Goal: Information Seeking & Learning: Learn about a topic

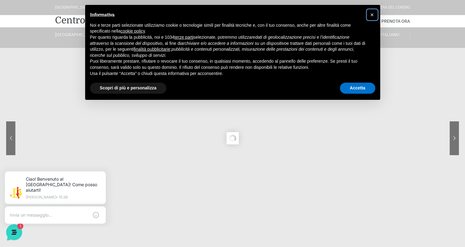
click at [373, 14] on span "×" at bounding box center [372, 14] width 4 height 7
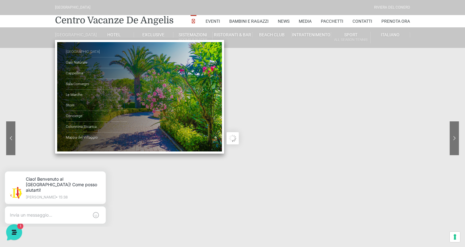
click at [78, 57] on link "[GEOGRAPHIC_DATA]" at bounding box center [96, 52] width 61 height 11
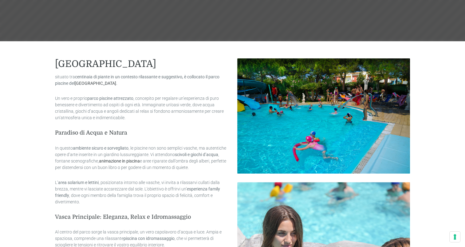
scroll to position [215, 0]
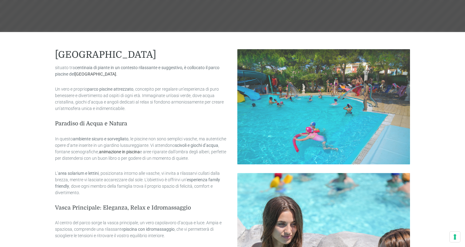
click at [279, 115] on img at bounding box center [323, 106] width 173 height 115
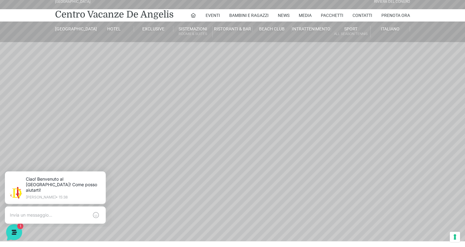
scroll to position [0, 0]
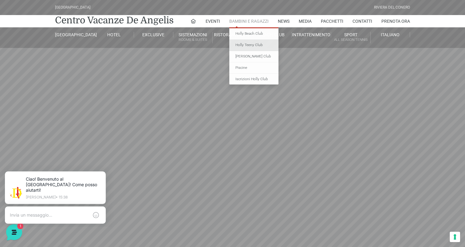
click at [247, 44] on link "Holly Teeny Club" at bounding box center [253, 45] width 49 height 11
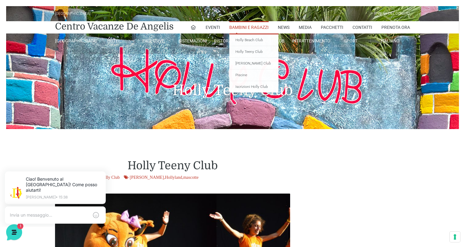
click at [248, 26] on link "Bambini e Ragazzi" at bounding box center [248, 27] width 39 height 12
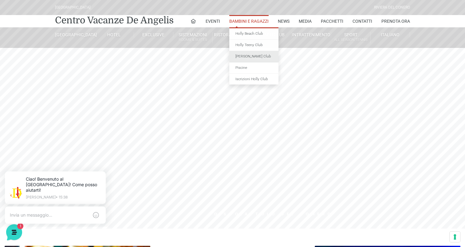
click at [241, 56] on link "[PERSON_NAME] Club" at bounding box center [253, 56] width 49 height 11
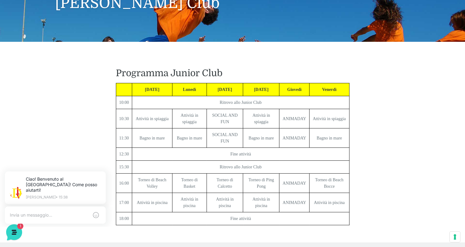
scroll to position [92, 0]
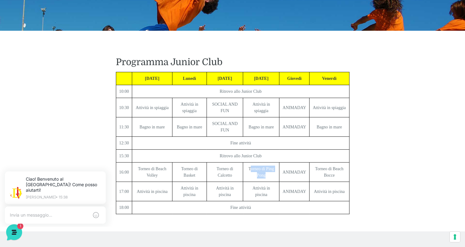
drag, startPoint x: 249, startPoint y: 168, endPoint x: 268, endPoint y: 173, distance: 19.5
click at [268, 173] on td "Torneo di Ping Pong" at bounding box center [261, 171] width 36 height 19
drag, startPoint x: 218, startPoint y: 175, endPoint x: 233, endPoint y: 175, distance: 14.7
click at [233, 175] on td "Torneo di Calcetto" at bounding box center [224, 171] width 36 height 19
click at [235, 174] on td "Torneo di Calcetto" at bounding box center [224, 171] width 36 height 19
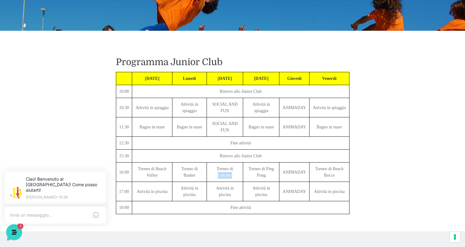
click at [228, 174] on td "Torneo di Calcetto" at bounding box center [224, 171] width 36 height 19
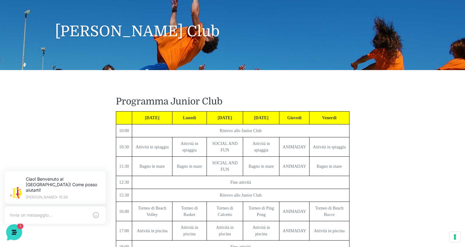
scroll to position [0, 0]
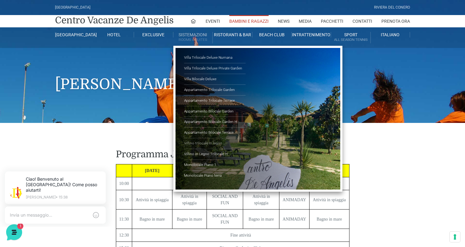
click at [208, 142] on link "Villino trilocale in legno" at bounding box center [214, 143] width 61 height 11
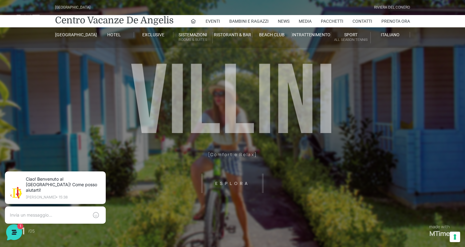
click at [237, 187] on header "[GEOGRAPHIC_DATA] [GEOGRAPHIC_DATA] Centro Vacanze [GEOGRAPHIC_DATA] Eventi Mis…" at bounding box center [232, 138] width 465 height 276
click at [237, 181] on header "[GEOGRAPHIC_DATA] [GEOGRAPHIC_DATA] Centro Vacanze [GEOGRAPHIC_DATA] Eventi Mis…" at bounding box center [232, 138] width 465 height 276
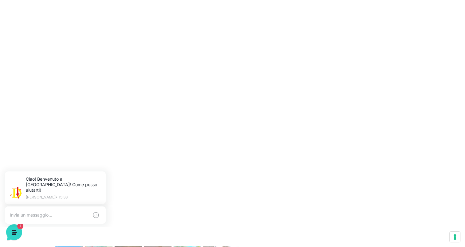
scroll to position [276, 0]
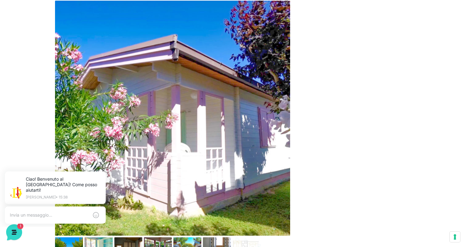
click at [206, 125] on img at bounding box center [172, 118] width 235 height 235
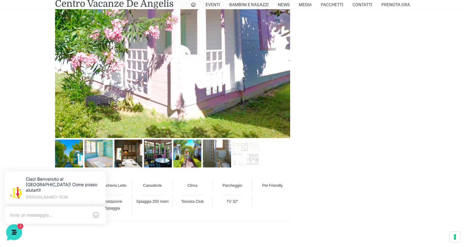
scroll to position [399, 0]
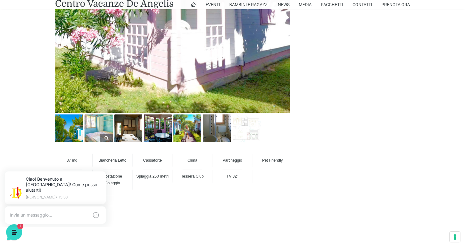
click at [106, 121] on img at bounding box center [98, 128] width 28 height 28
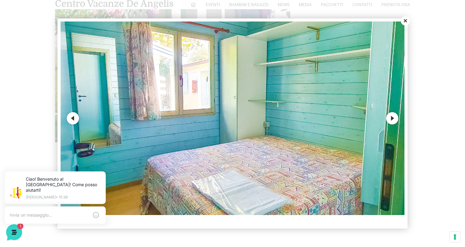
click at [394, 118] on button "Next" at bounding box center [392, 118] width 12 height 12
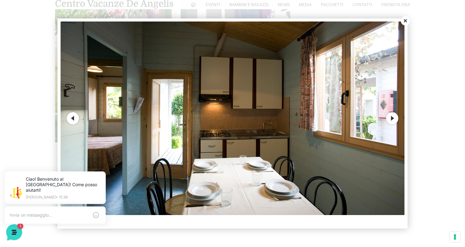
click at [394, 118] on button "Next" at bounding box center [392, 118] width 12 height 12
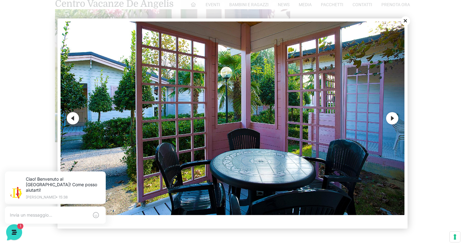
click at [394, 118] on button "Next" at bounding box center [392, 118] width 12 height 12
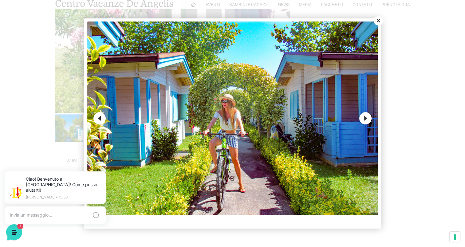
click at [365, 114] on button "Next" at bounding box center [365, 118] width 12 height 12
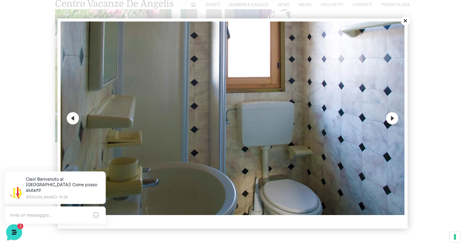
click at [392, 119] on button "Next" at bounding box center [392, 118] width 12 height 12
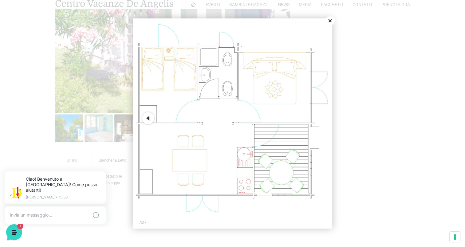
click at [329, 21] on button "Close" at bounding box center [329, 20] width 9 height 9
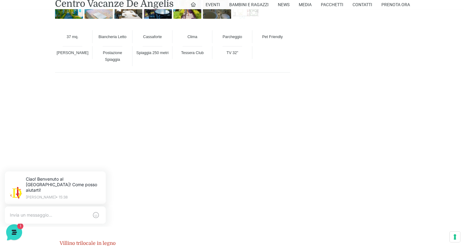
scroll to position [522, 0]
drag, startPoint x: 227, startPoint y: 54, endPoint x: 240, endPoint y: 53, distance: 13.2
click at [240, 53] on div "TV 32"" at bounding box center [232, 53] width 40 height 13
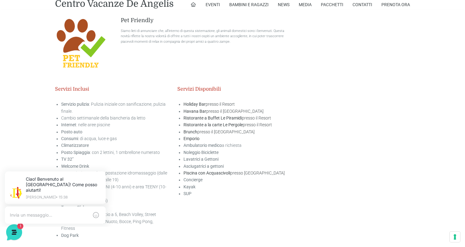
scroll to position [952, 0]
drag, startPoint x: 82, startPoint y: 117, endPoint x: 133, endPoint y: 123, distance: 51.0
click at [133, 123] on ul "Servizio pulizia : Pulizia iniziale con sanificazione, pulizia finale. Cambio s…" at bounding box center [111, 169] width 113 height 138
drag, startPoint x: 133, startPoint y: 123, endPoint x: 94, endPoint y: 130, distance: 38.9
click at [94, 130] on li "Posto auto" at bounding box center [114, 131] width 107 height 7
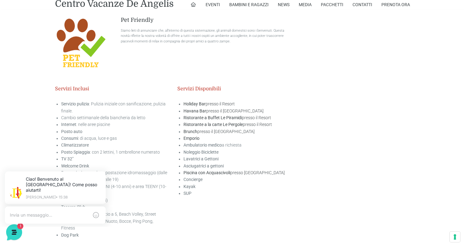
scroll to position [983, 0]
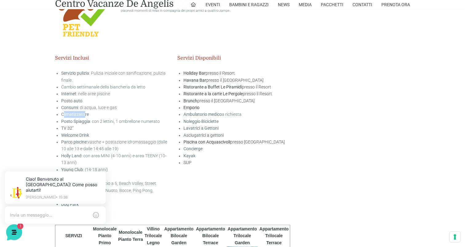
click at [85, 114] on strong "Climatizzatore" at bounding box center [75, 114] width 28 height 5
drag, startPoint x: 85, startPoint y: 114, endPoint x: 104, endPoint y: 119, distance: 19.7
click at [104, 119] on li "Posto Spiaggia : con 2 lettini, 1 ombrellone numerato" at bounding box center [114, 121] width 107 height 7
drag, startPoint x: 98, startPoint y: 120, endPoint x: 120, endPoint y: 120, distance: 21.5
click at [120, 120] on li "Posto Spiaggia : con 2 lettini, 1 ombrellone numerato" at bounding box center [114, 121] width 107 height 7
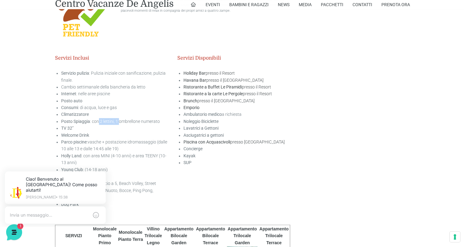
drag, startPoint x: 120, startPoint y: 120, endPoint x: 115, endPoint y: 121, distance: 4.8
click at [115, 121] on li "Posto Spiaggia : con 2 lettini, 1 ombrellone numerato" at bounding box center [114, 121] width 107 height 7
click at [80, 129] on li "TV 32"" at bounding box center [114, 128] width 107 height 7
drag, startPoint x: 92, startPoint y: 134, endPoint x: 65, endPoint y: 136, distance: 26.8
click at [65, 136] on li "Welcome Drink" at bounding box center [114, 135] width 107 height 7
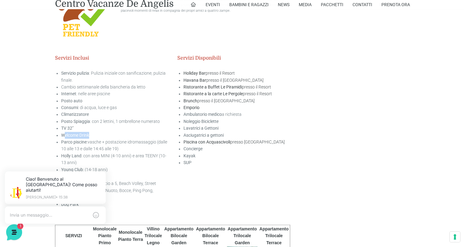
drag, startPoint x: 65, startPoint y: 136, endPoint x: 84, endPoint y: 132, distance: 19.2
click at [84, 133] on strong "Welcome Drink" at bounding box center [75, 135] width 28 height 5
click at [87, 134] on strong "Welcome Drink" at bounding box center [75, 135] width 28 height 5
click at [80, 135] on strong "Welcome Drink" at bounding box center [75, 135] width 28 height 5
drag, startPoint x: 142, startPoint y: 156, endPoint x: 166, endPoint y: 154, distance: 24.0
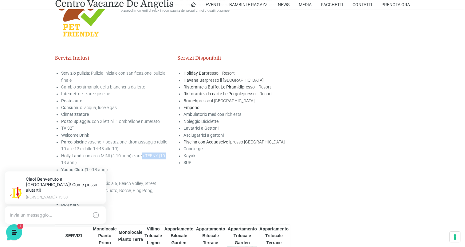
click at [166, 154] on li "Holly Land : con area MINI (4-10 anni) e area TEENY (10-13 anni)" at bounding box center [114, 159] width 107 height 14
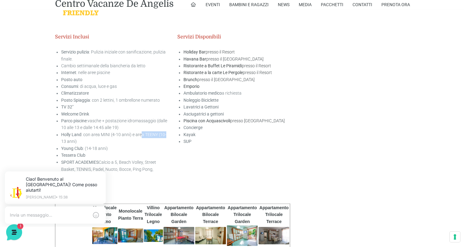
scroll to position [1013, 0]
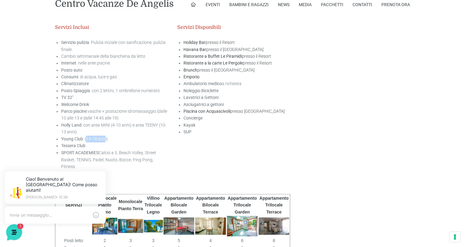
drag, startPoint x: 87, startPoint y: 138, endPoint x: 104, endPoint y: 137, distance: 16.6
click at [104, 137] on li "Young Club : (14-18 anni)" at bounding box center [114, 138] width 107 height 7
click at [200, 111] on strong "Piscina con Acquascivoli" at bounding box center [206, 111] width 47 height 5
drag, startPoint x: 189, startPoint y: 119, endPoint x: 204, endPoint y: 119, distance: 15.7
click at [204, 119] on li "Concierge" at bounding box center [236, 118] width 107 height 7
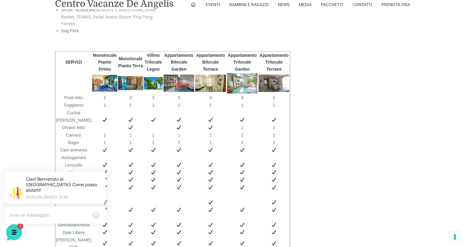
scroll to position [1197, 0]
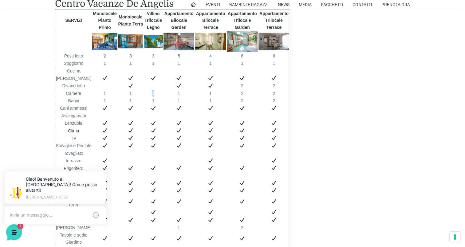
drag, startPoint x: 150, startPoint y: 85, endPoint x: 157, endPoint y: 85, distance: 6.4
click at [157, 90] on td "1" at bounding box center [153, 93] width 20 height 7
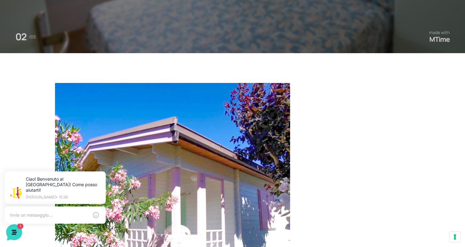
scroll to position [338, 0]
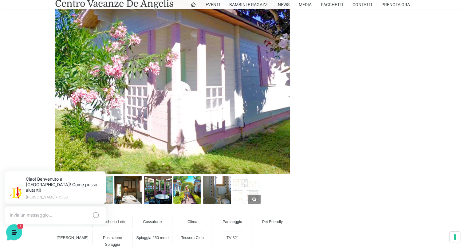
click at [255, 188] on img at bounding box center [246, 190] width 28 height 28
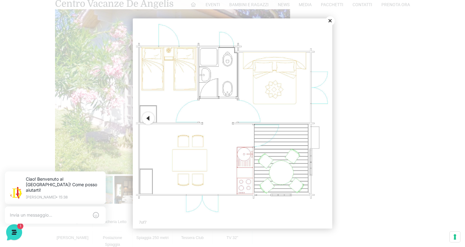
click at [332, 22] on button "Close" at bounding box center [329, 20] width 9 height 9
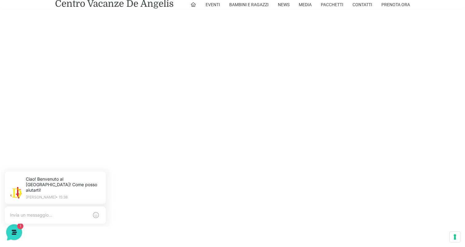
scroll to position [368, 0]
